Goal: Find specific page/section: Find specific page/section

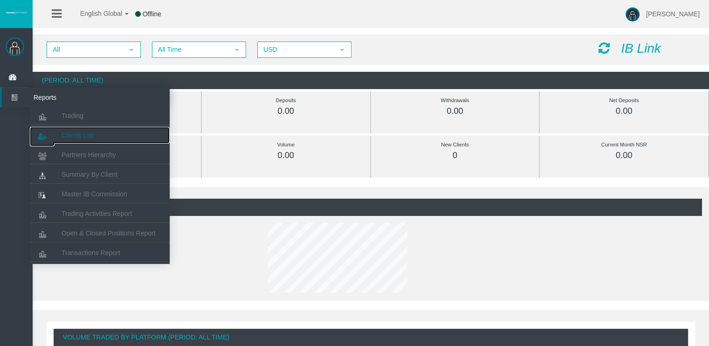
click at [83, 128] on link "Clients List" at bounding box center [100, 135] width 140 height 17
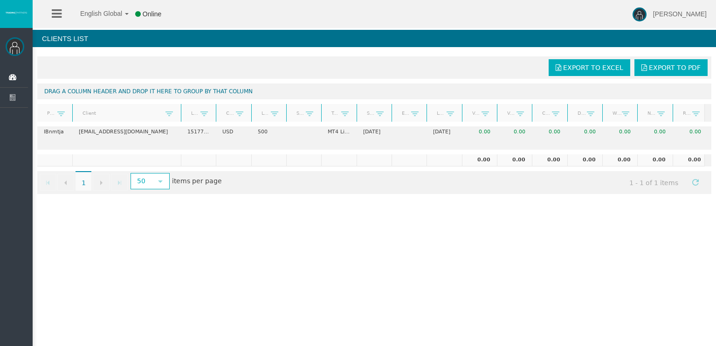
drag, startPoint x: 107, startPoint y: 109, endPoint x: 181, endPoint y: 113, distance: 74.7
click at [181, 113] on div "Partner code Client Login Currency Leverage Short Code Type Start Date End Date…" at bounding box center [371, 113] width 668 height 18
